Goal: Information Seeking & Learning: Learn about a topic

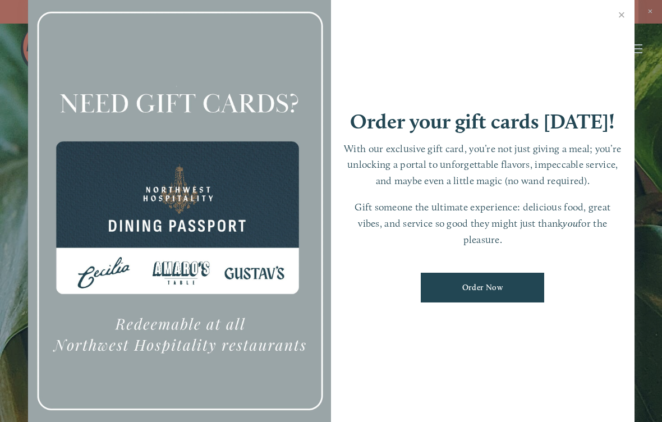
click at [621, 15] on link "Close" at bounding box center [622, 16] width 22 height 31
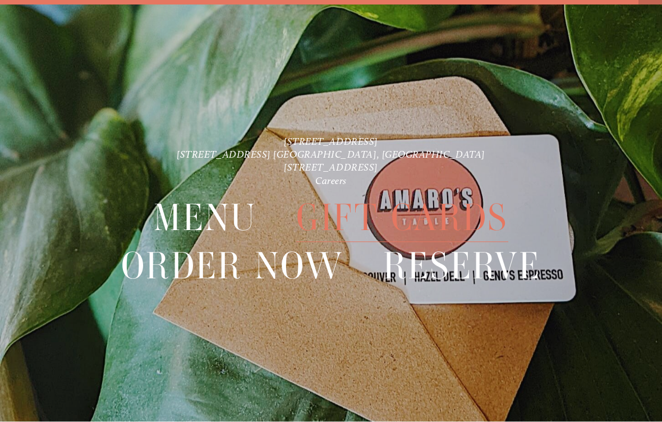
scroll to position [24, 0]
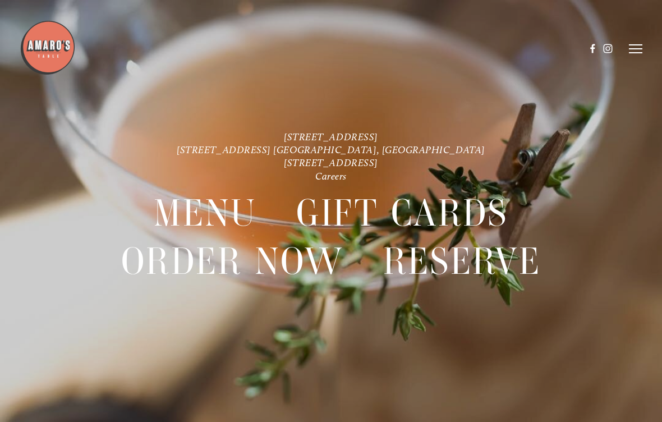
click at [230, 210] on span "Menu" at bounding box center [205, 213] width 103 height 48
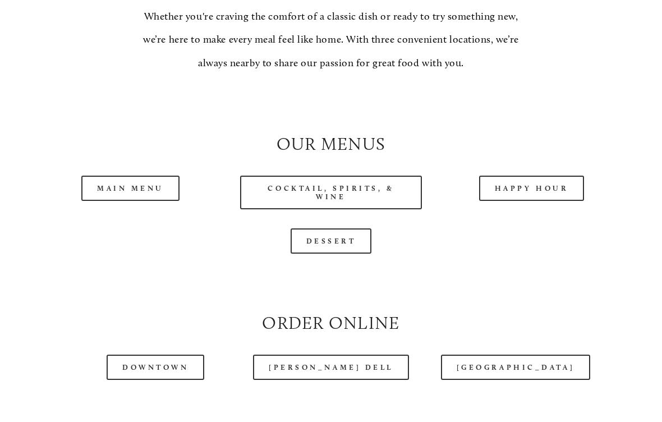
scroll to position [916, 0]
click at [153, 196] on link "Main Menu" at bounding box center [130, 187] width 98 height 25
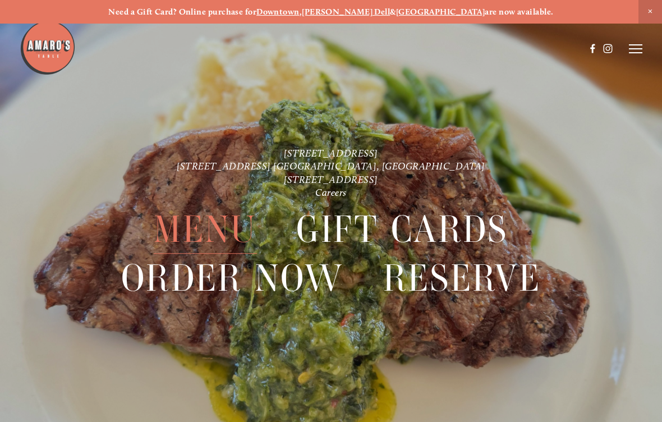
click at [634, 50] on icon at bounding box center [634, 49] width 13 height 10
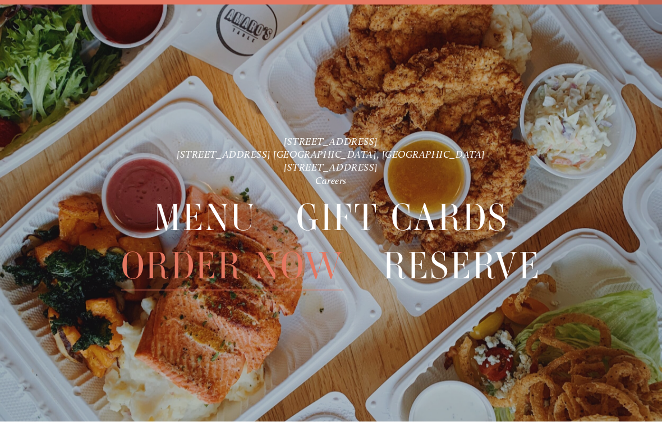
scroll to position [24, 0]
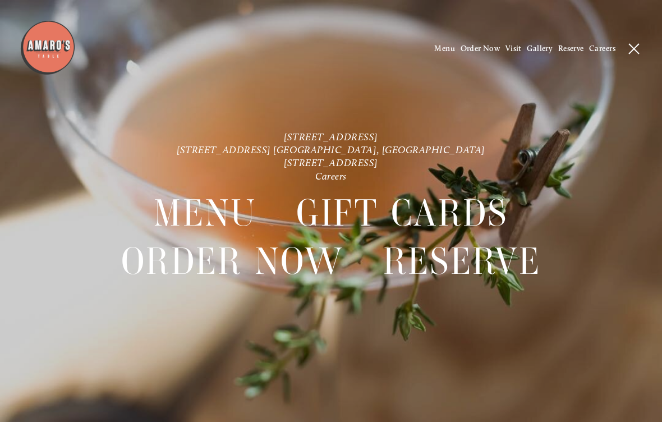
click at [214, 214] on span "Menu" at bounding box center [205, 213] width 103 height 48
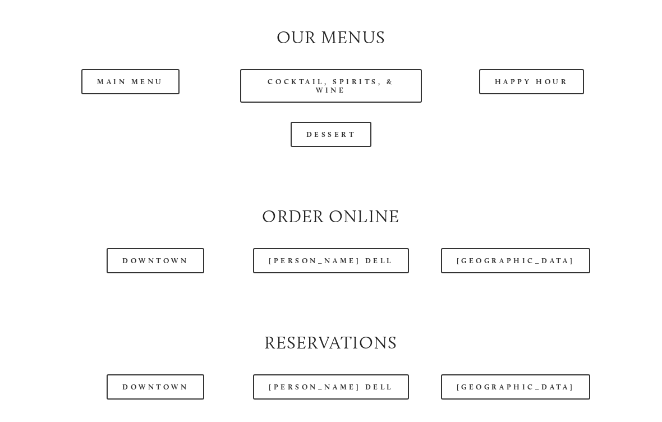
scroll to position [1022, 0]
click at [519, 94] on link "Happy Hour" at bounding box center [531, 81] width 105 height 25
